Goal: Task Accomplishment & Management: Complete application form

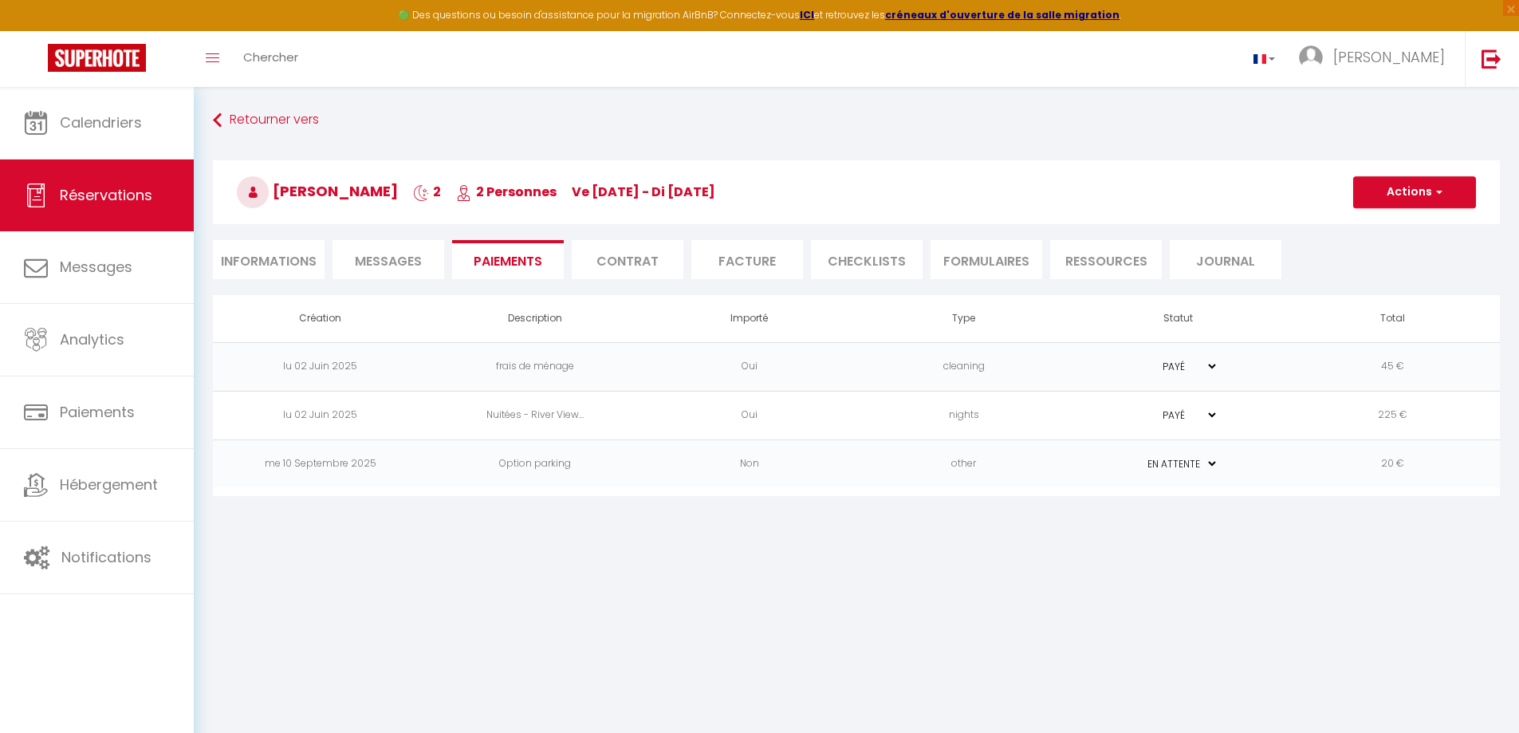
select select "0"
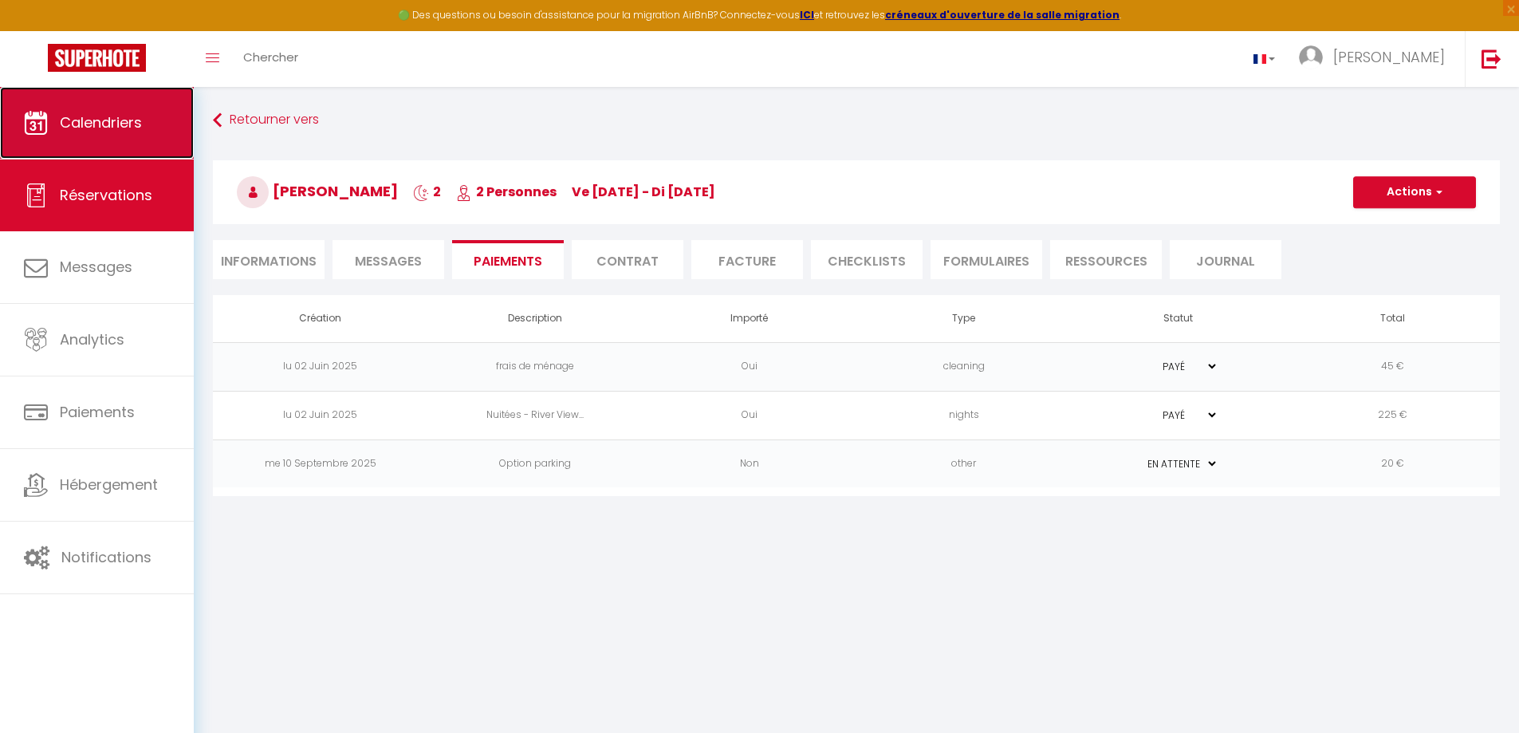
click at [100, 119] on span "Calendriers" at bounding box center [101, 122] width 82 height 20
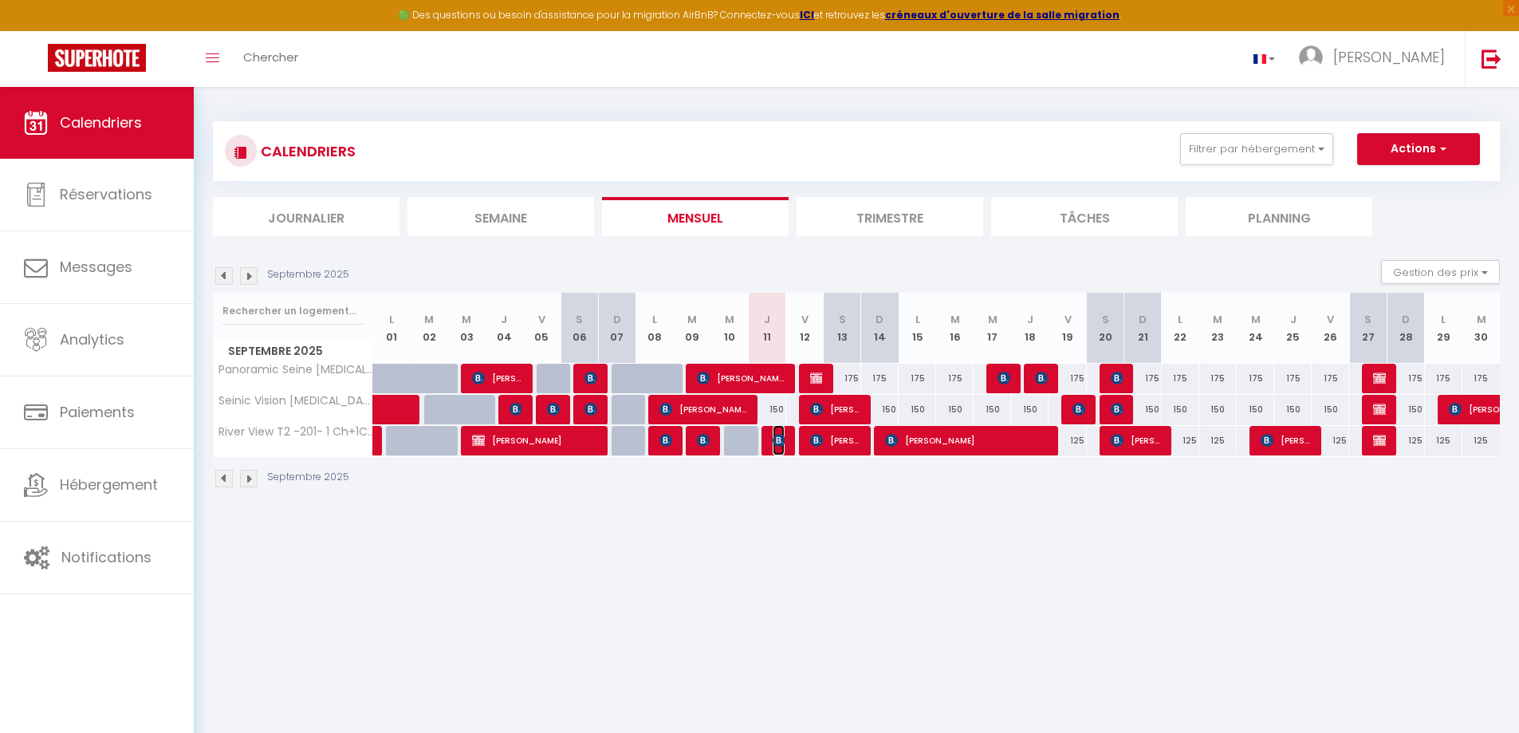
click at [777, 437] on img at bounding box center [779, 440] width 13 height 13
select select "OK"
select select "1"
select select "0"
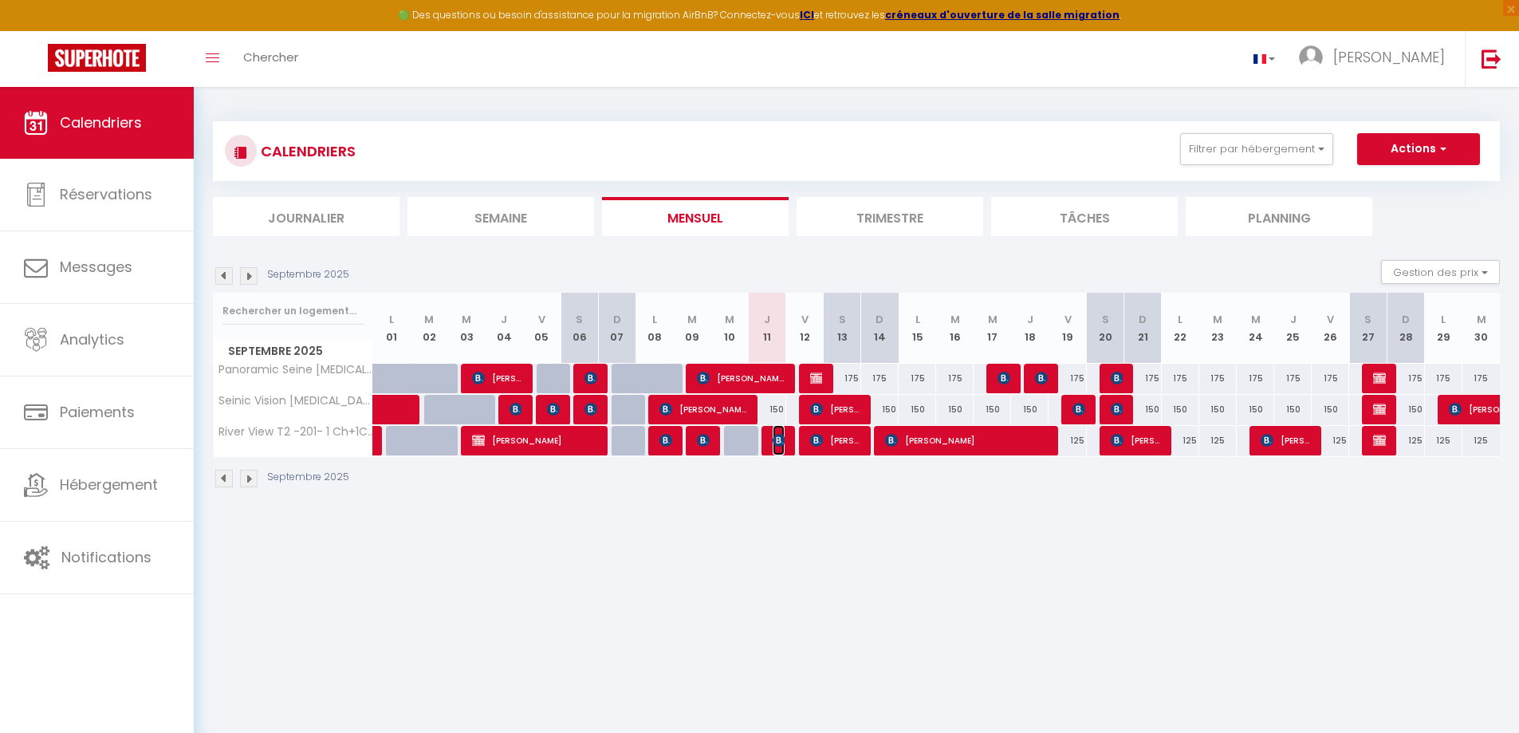
select select "1"
select select
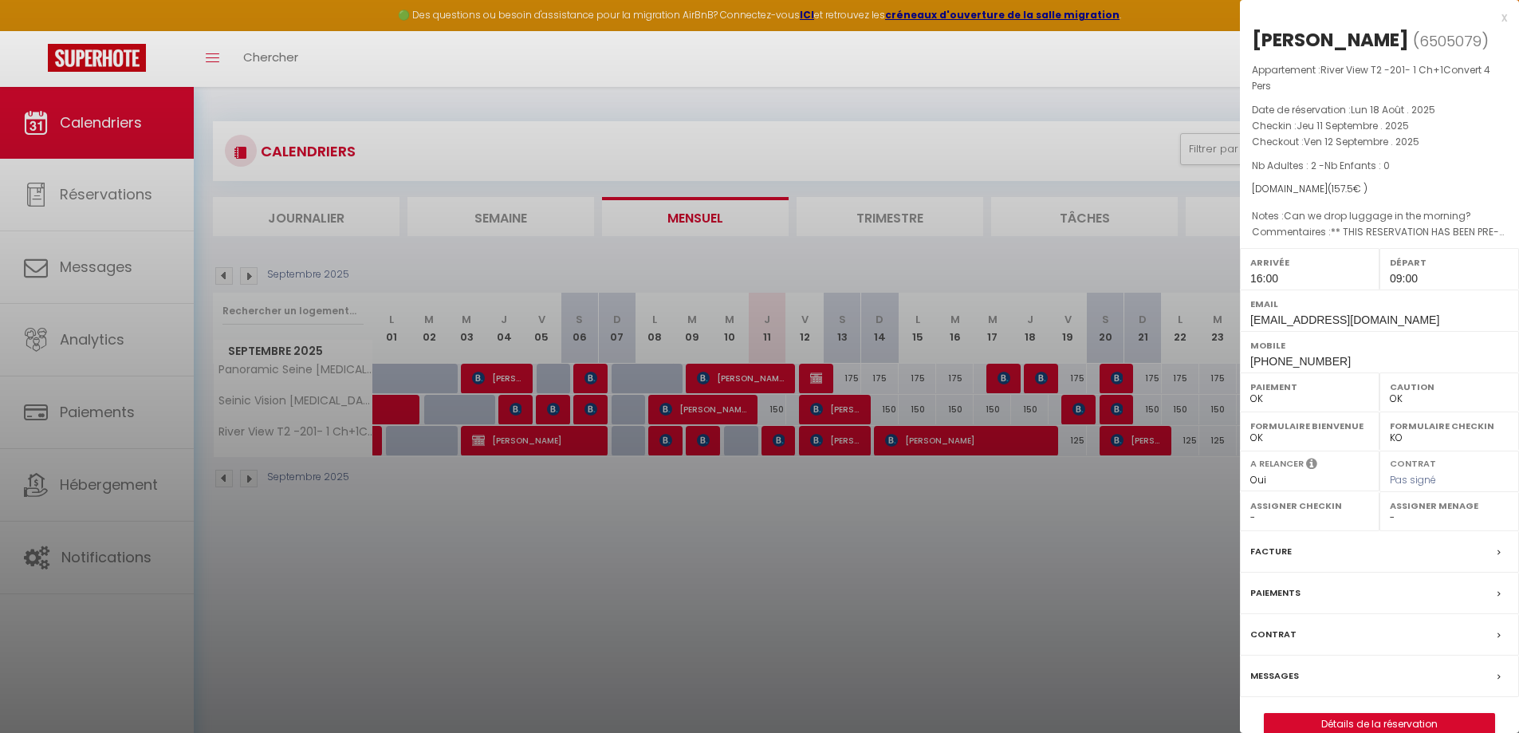
click at [1282, 670] on label "Messages" at bounding box center [1274, 675] width 49 height 17
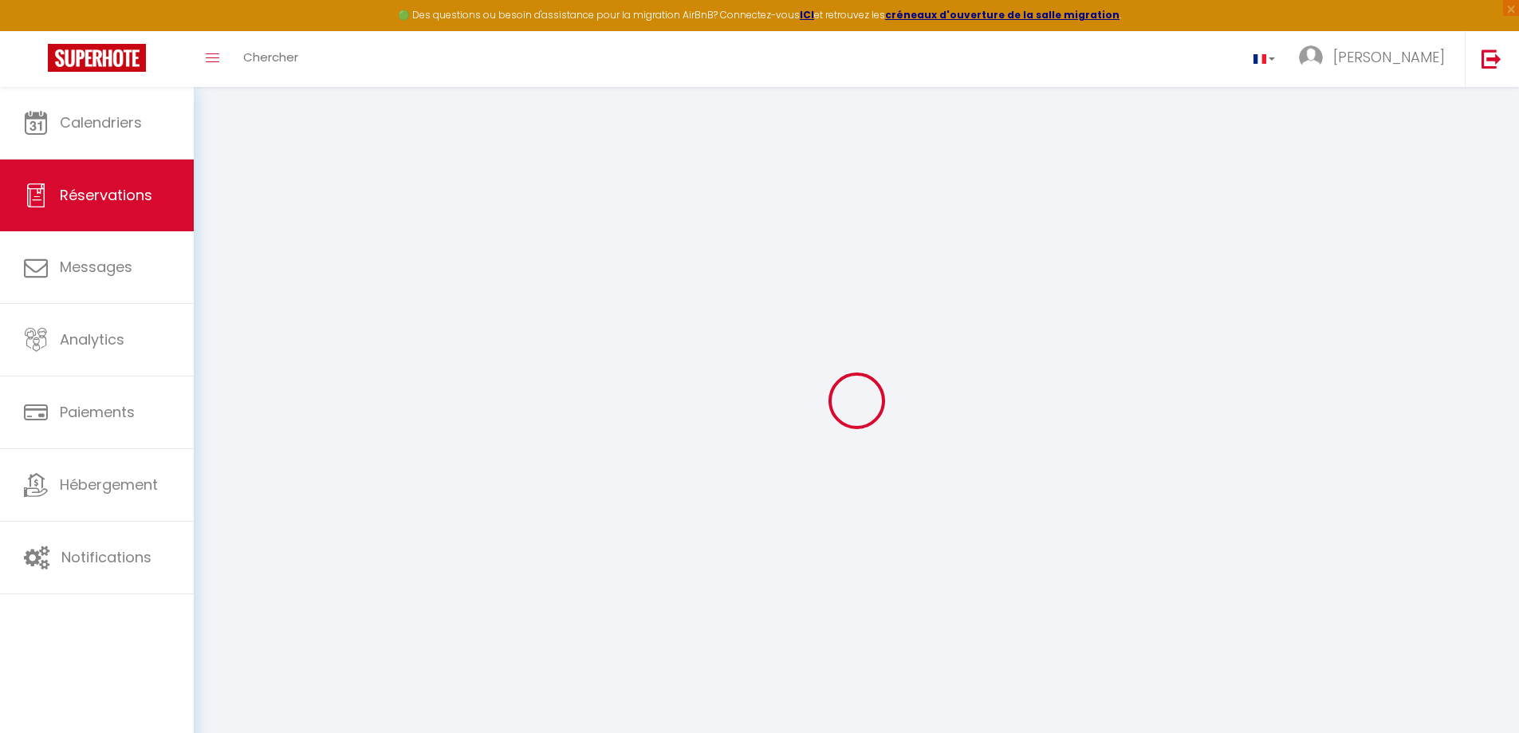
type input "[PERSON_NAME]"
type input "cline"
type input "[EMAIL_ADDRESS][DOMAIN_NAME]"
type input "[PERSON_NAME][EMAIL_ADDRESS][PERSON_NAME][DOMAIN_NAME]"
type input "[PHONE_NUMBER]"
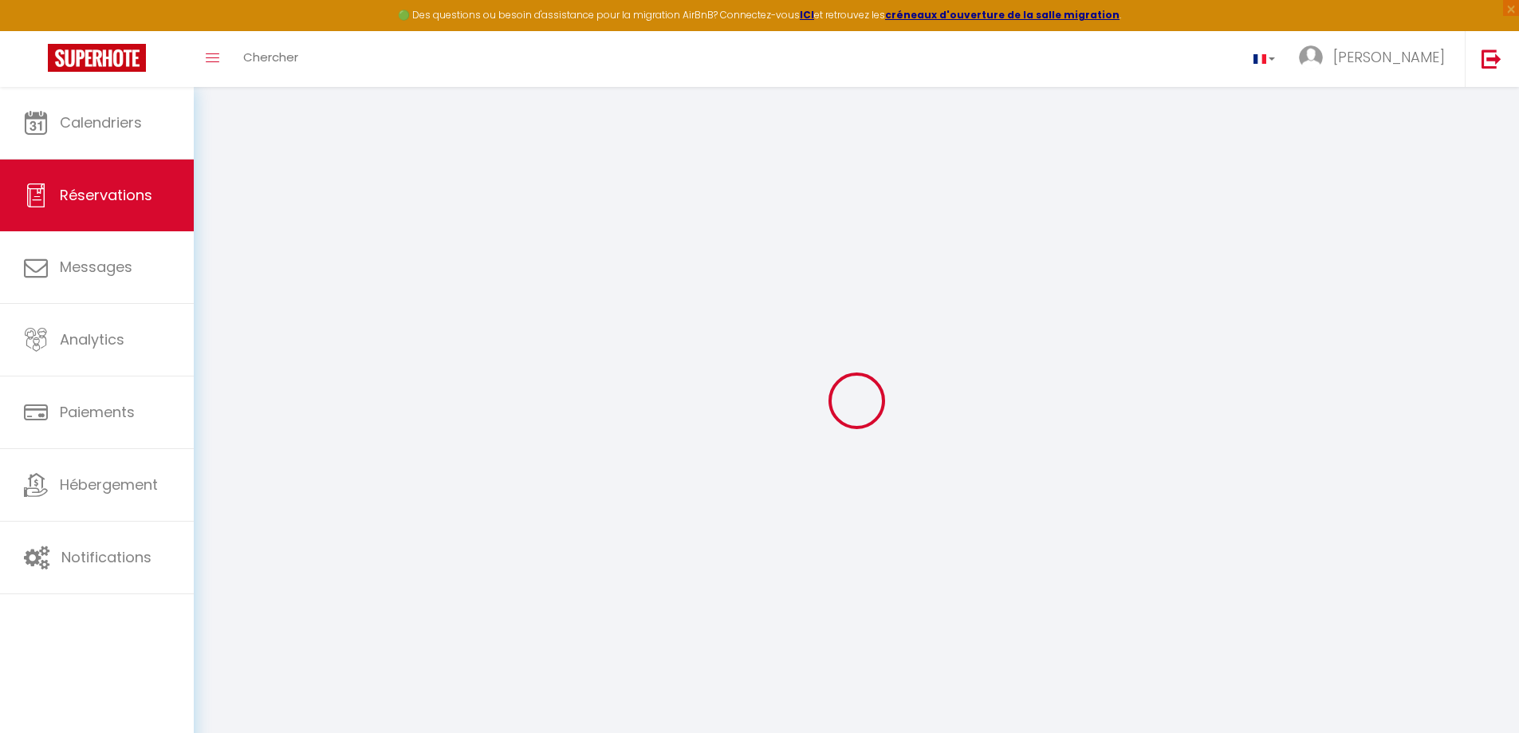
type input "[PHONE_NUMBER]"
type input "98102"
type input "[STREET_ADDRESS]"
type input "[GEOGRAPHIC_DATA]"
select select "US"
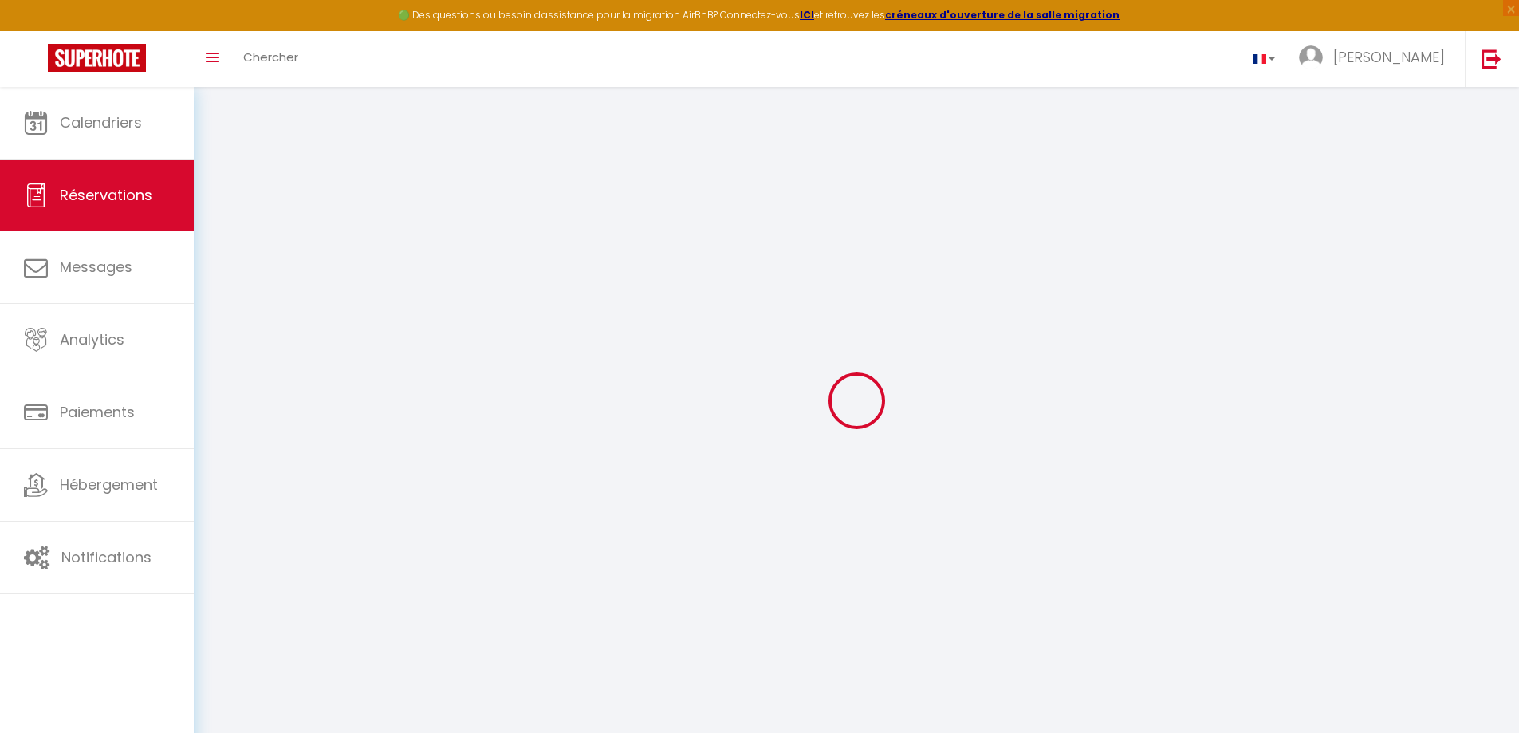
type input "23.14"
type input "2.21"
select select "61809"
select select "1"
select select
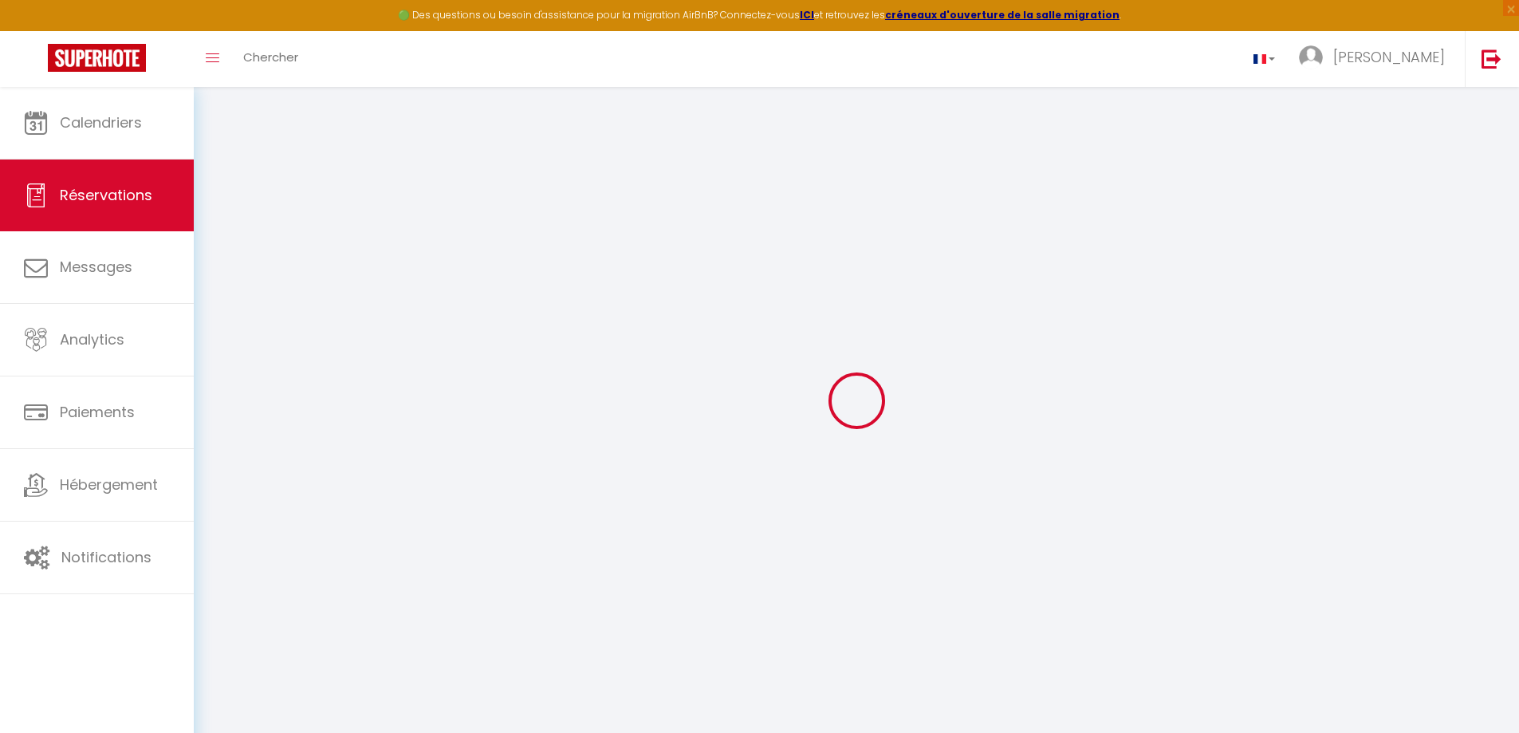
select select
type input "2"
select select "12"
select select "15"
type input "112.5"
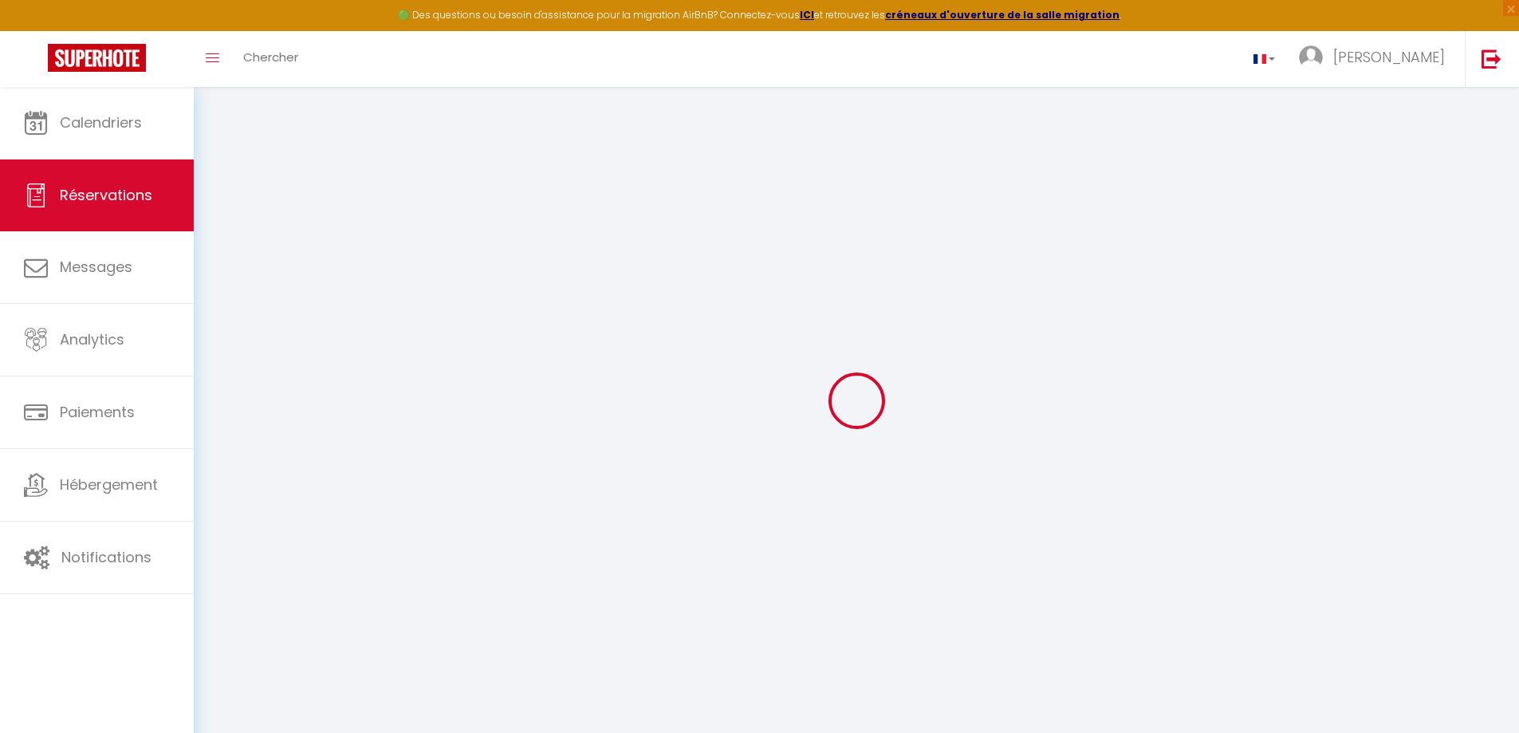
checkbox input "false"
select select "2"
type input "0"
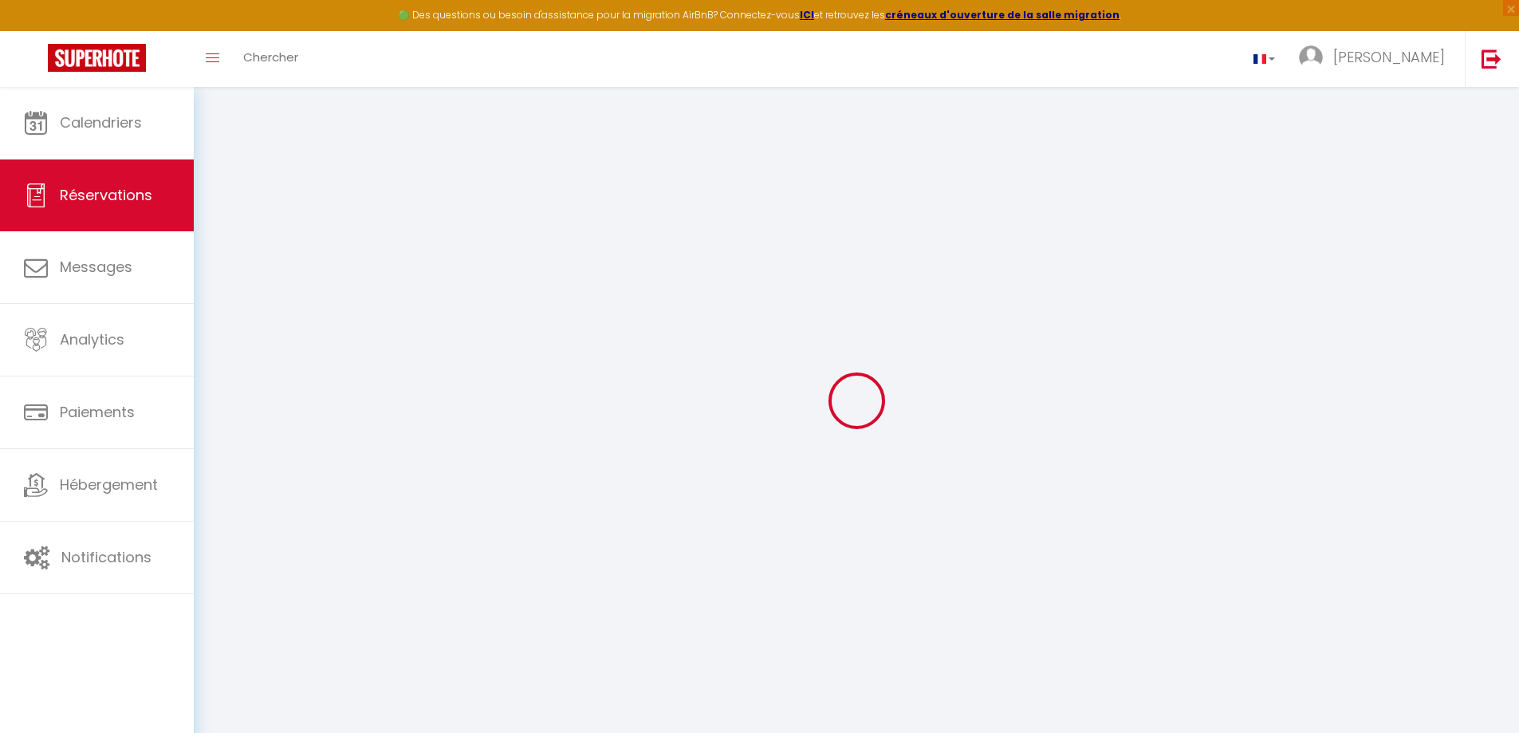
select select
checkbox input "false"
select select
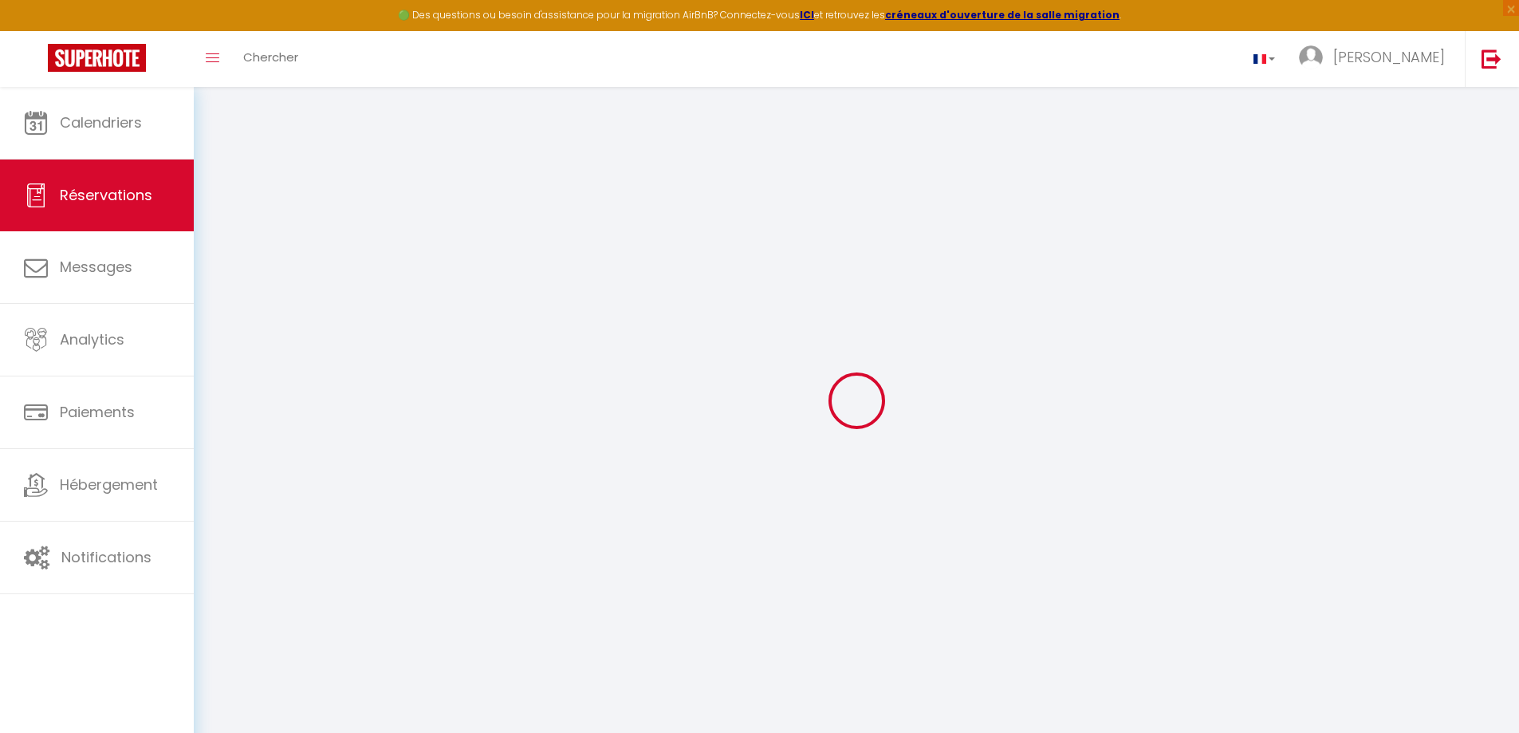
checkbox input "false"
select select
checkbox input "false"
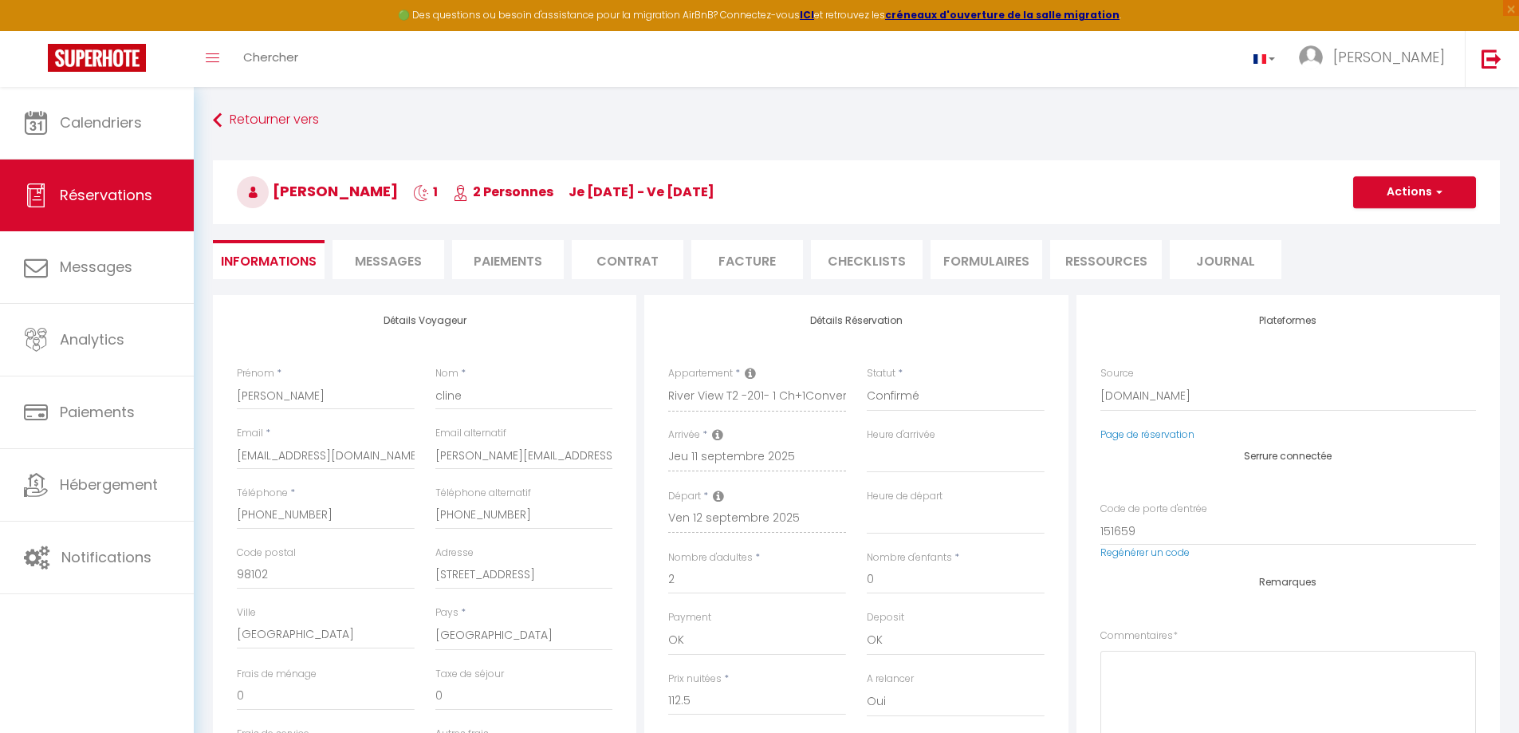
select select
checkbox input "false"
type textarea "** THIS RESERVATION HAS BEEN PRE-PAID ** Reservation has a cancellation grace p…"
type textarea "Can we drop luggage in the morning?"
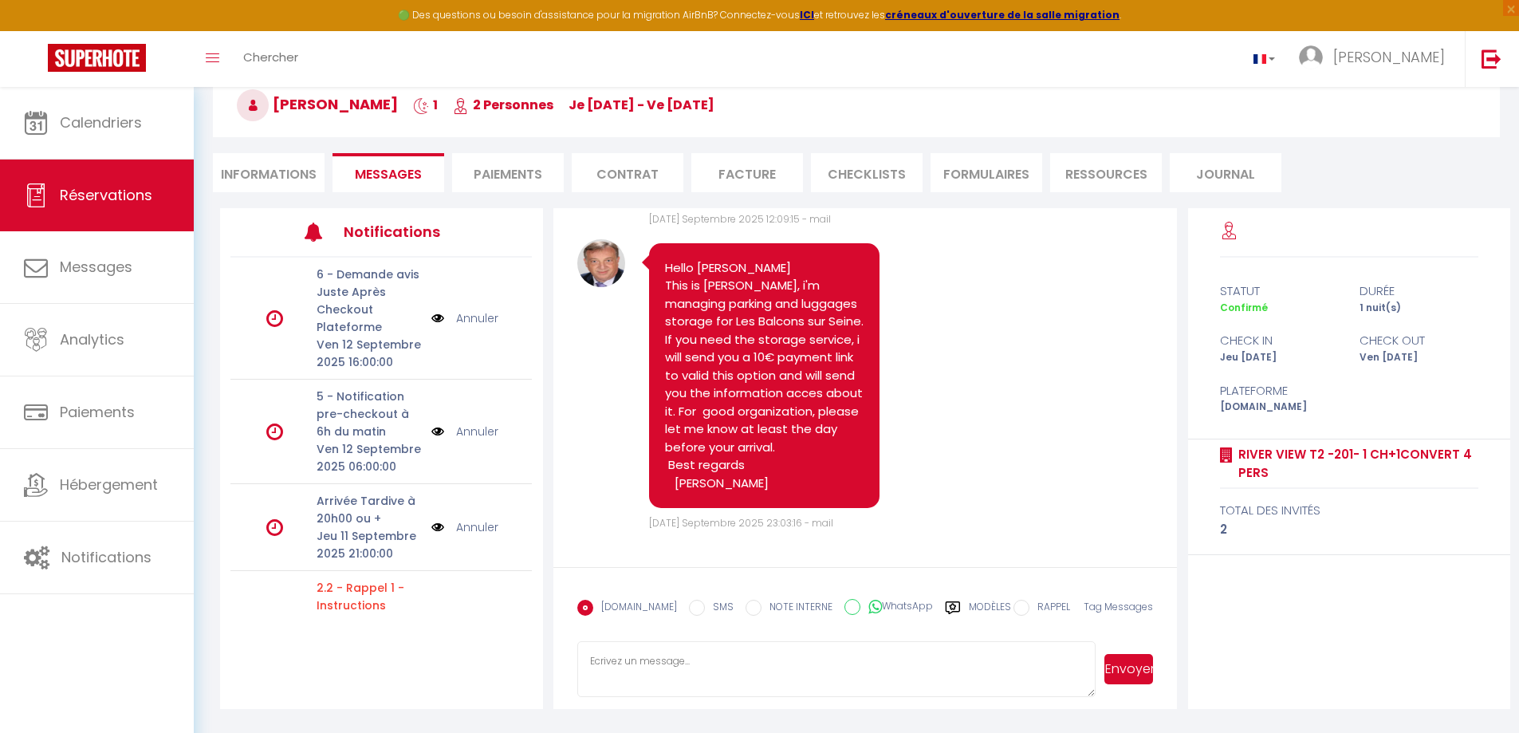
scroll to position [3379, 0]
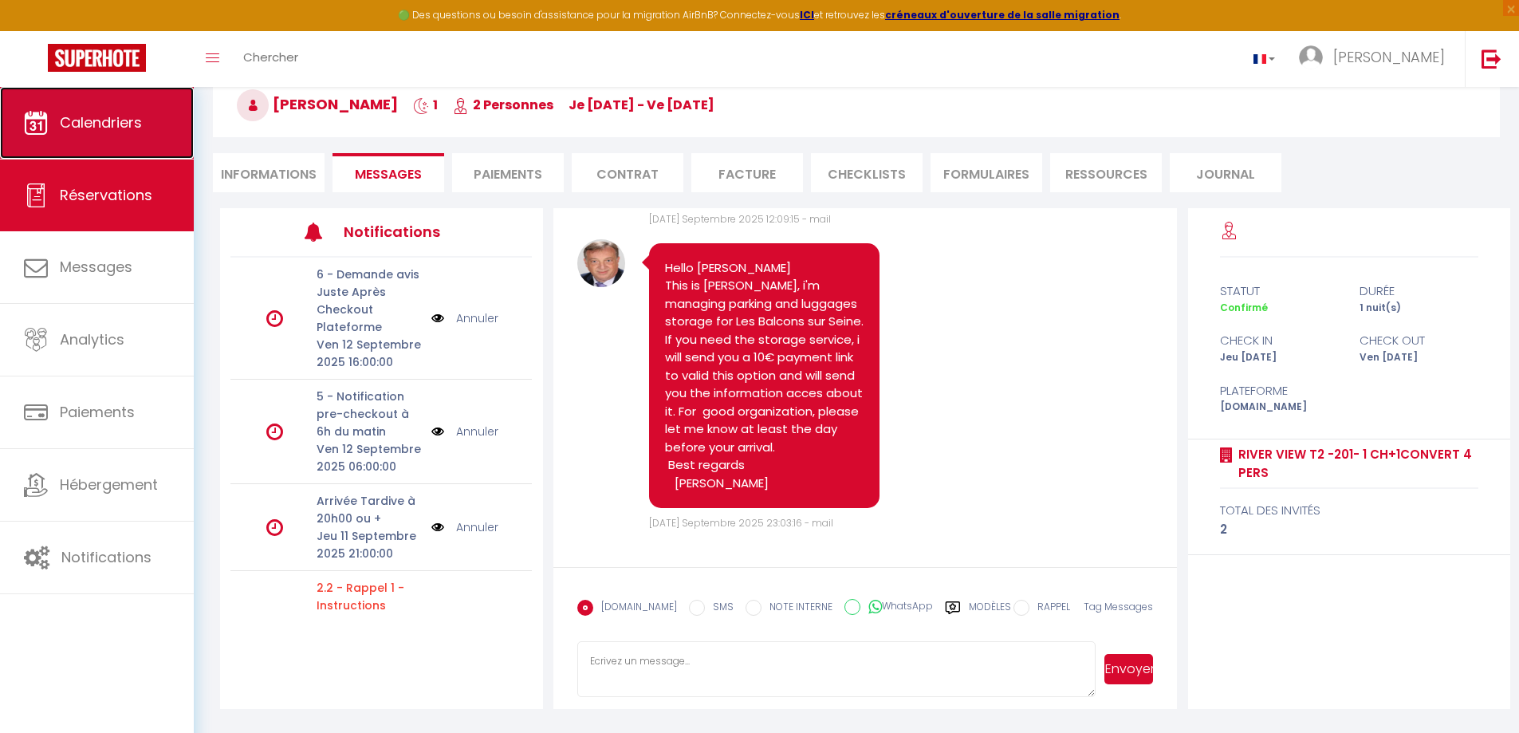
click at [107, 124] on span "Calendriers" at bounding box center [101, 122] width 82 height 20
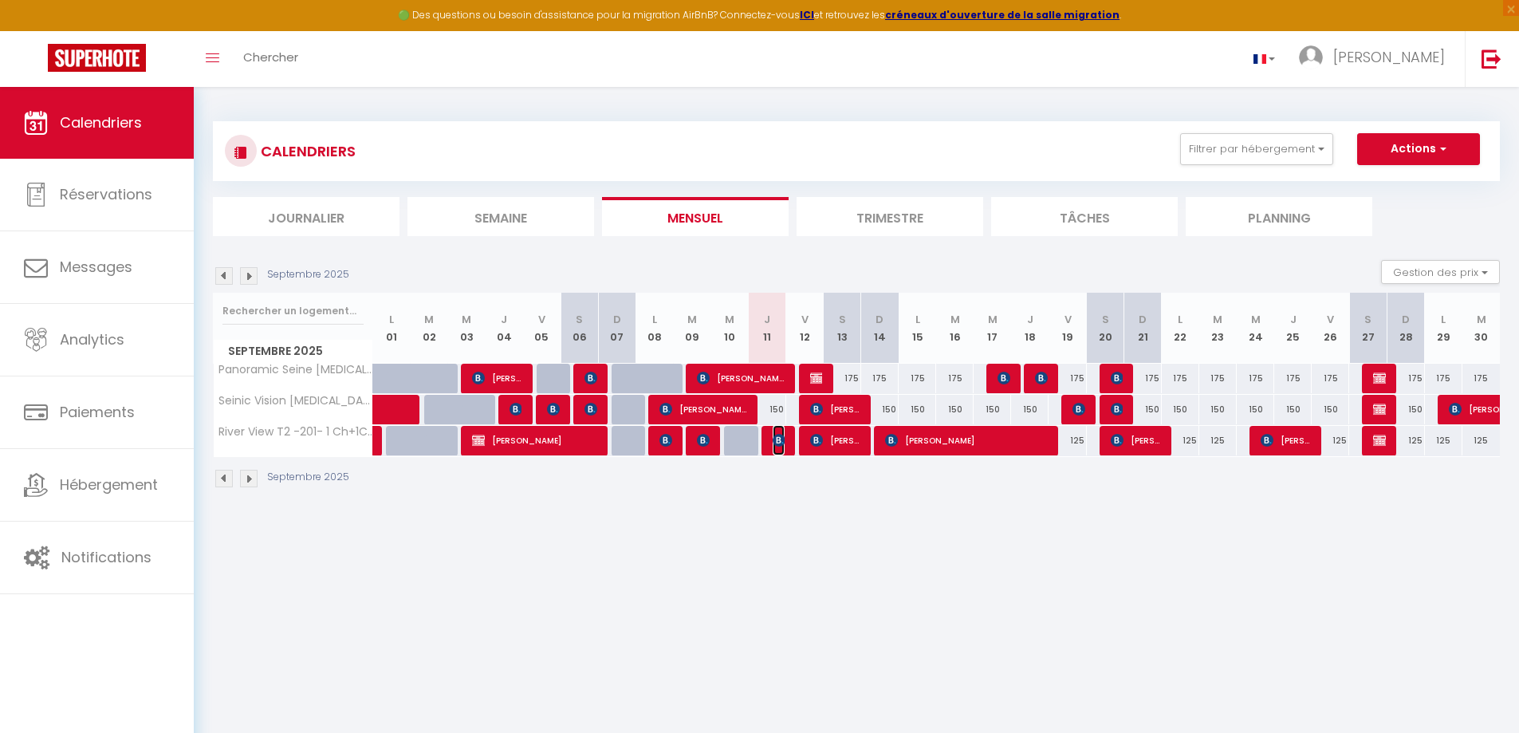
click at [777, 436] on img at bounding box center [779, 440] width 13 height 13
select select "OK"
select select "1"
select select "0"
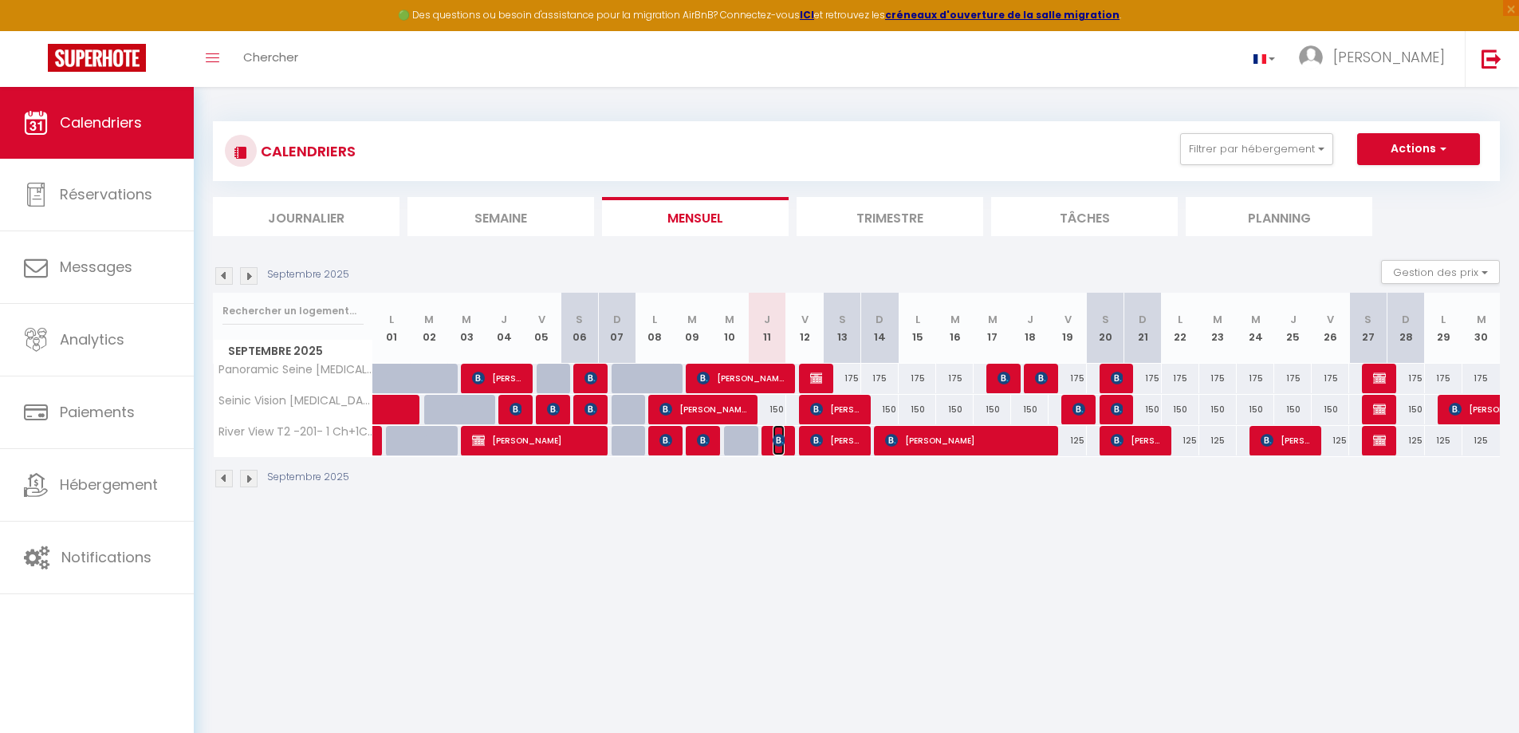
select select "1"
select select
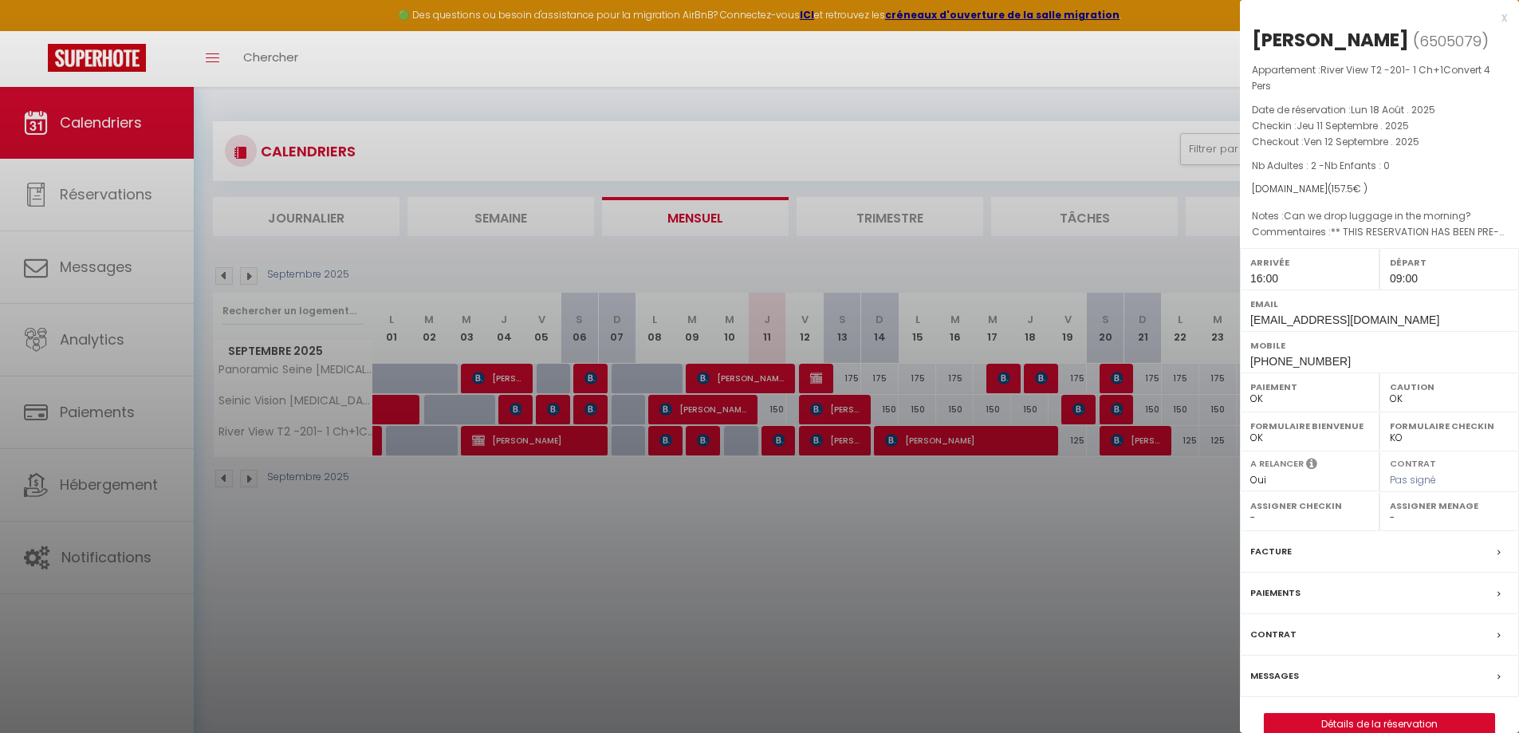
click at [1280, 675] on label "Messages" at bounding box center [1274, 675] width 49 height 17
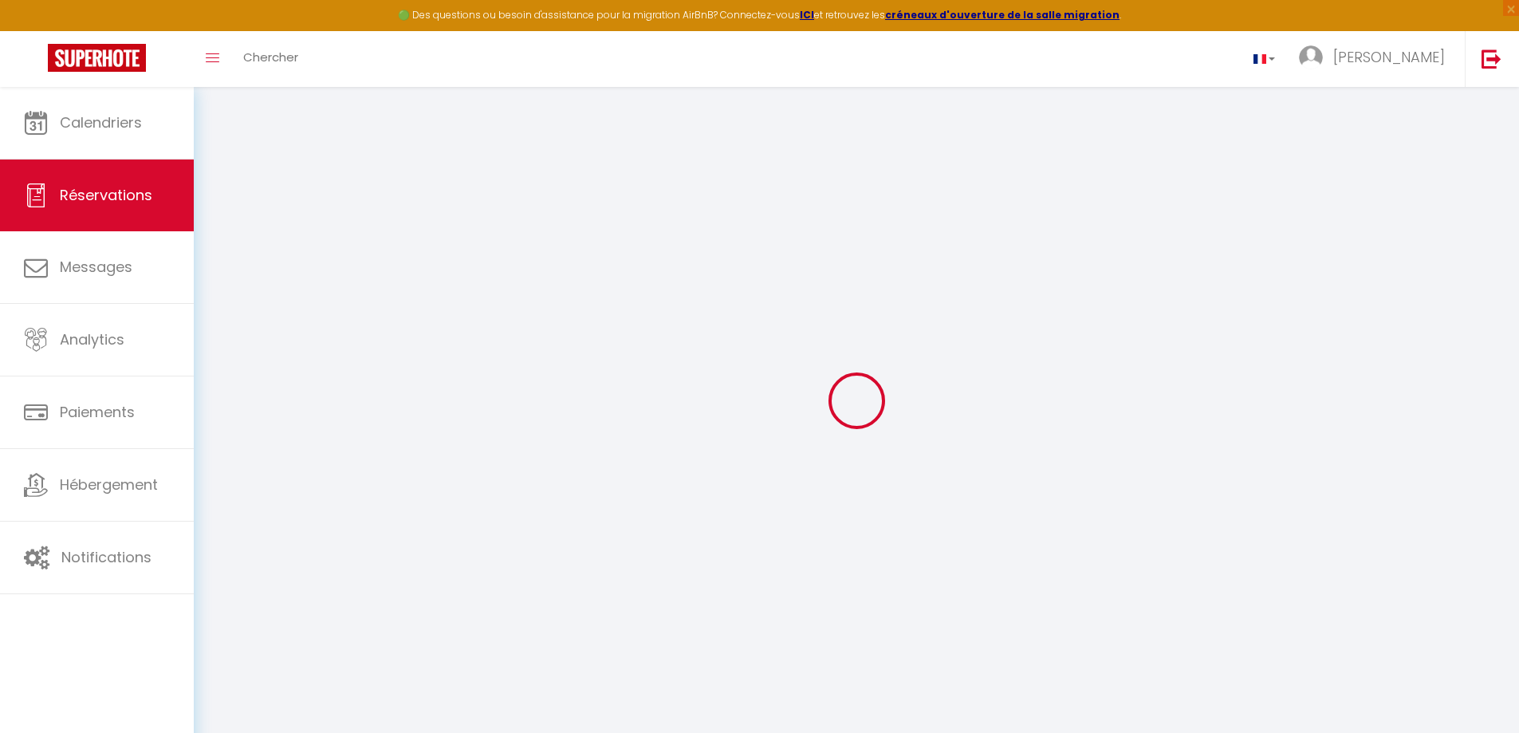
select select
checkbox input "false"
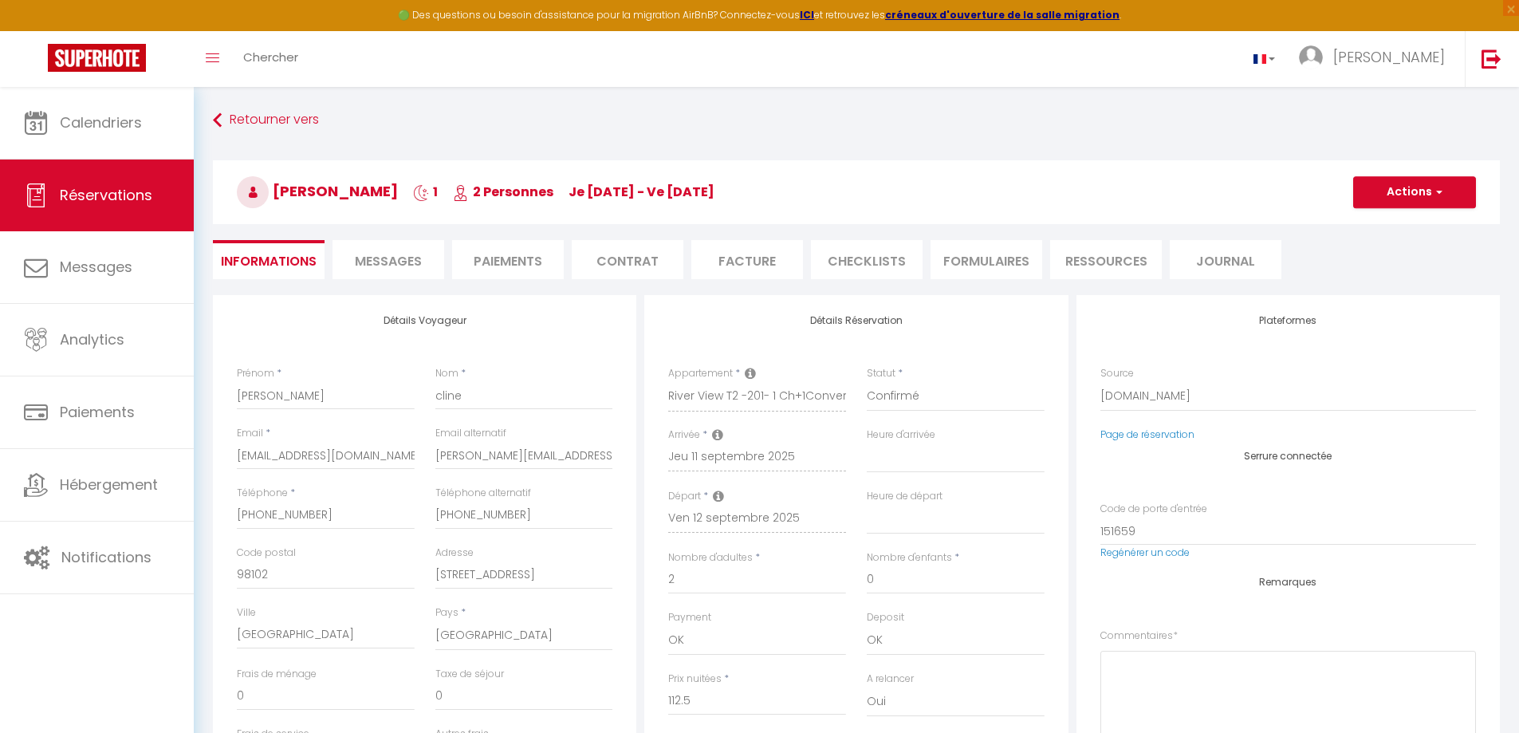
select select
checkbox input "false"
type textarea "** THIS RESERVATION HAS BEEN PRE-PAID ** Reservation has a cancellation grace p…"
type textarea "Can we drop luggage in the morning?"
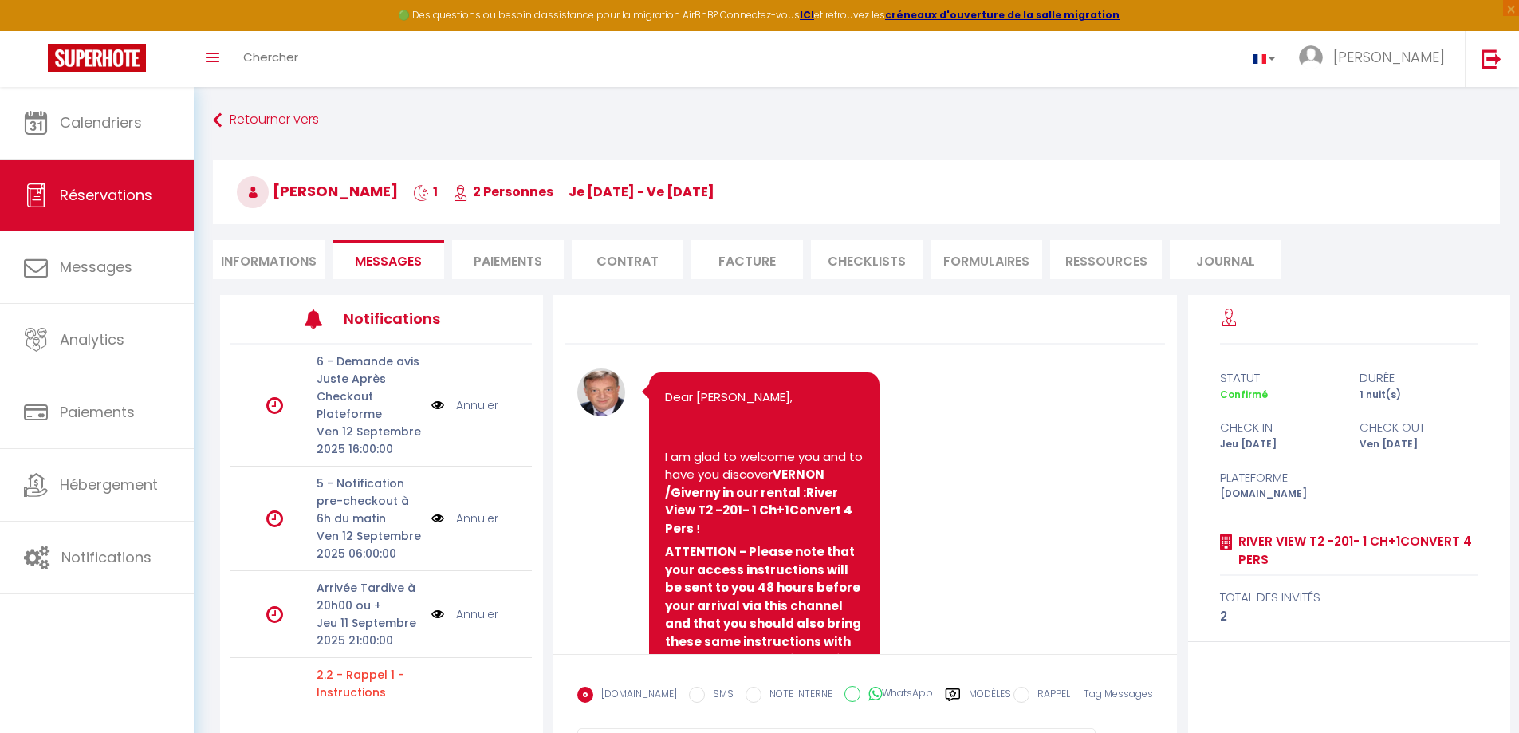
scroll to position [3379, 0]
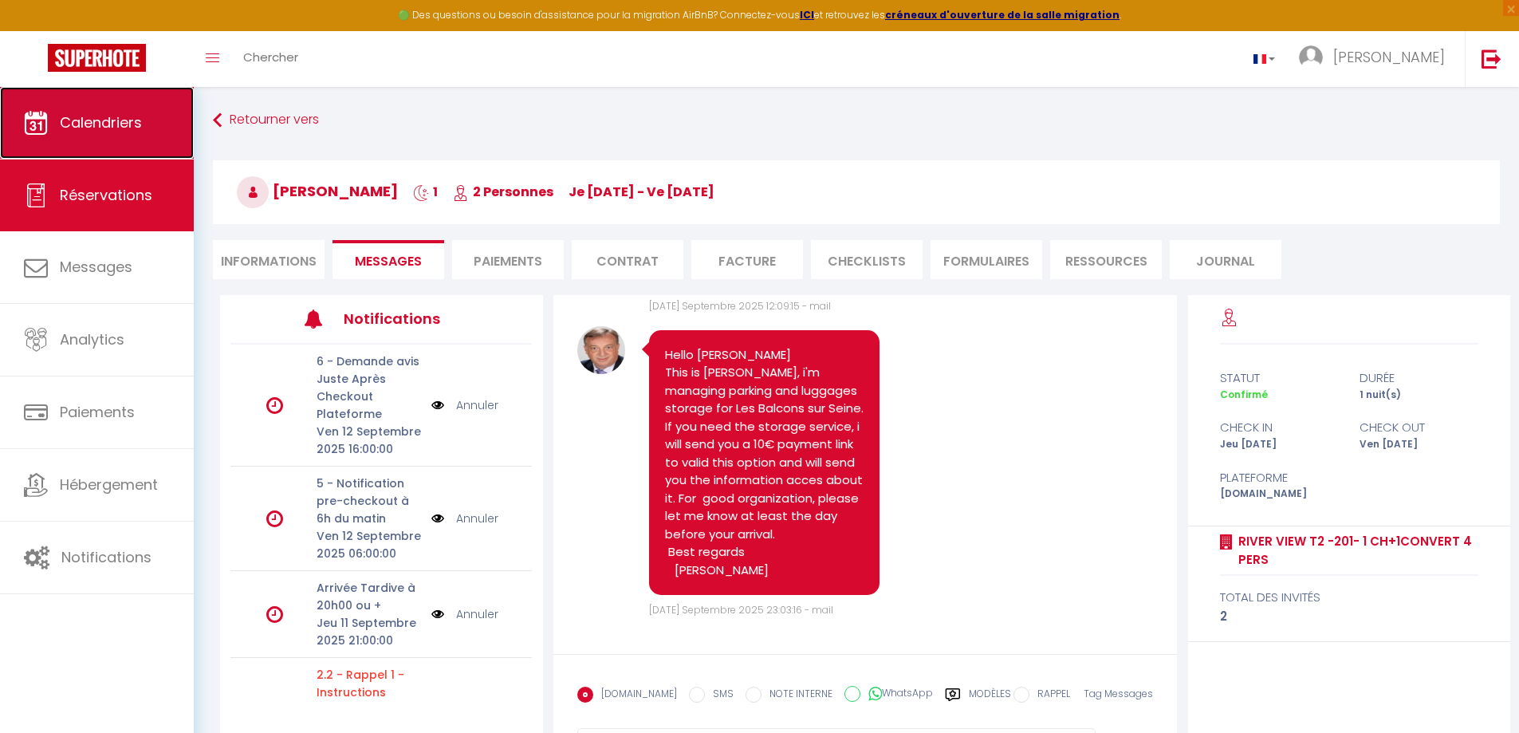
click at [114, 132] on link "Calendriers" at bounding box center [97, 123] width 194 height 72
